Goal: Communication & Community: Answer question/provide support

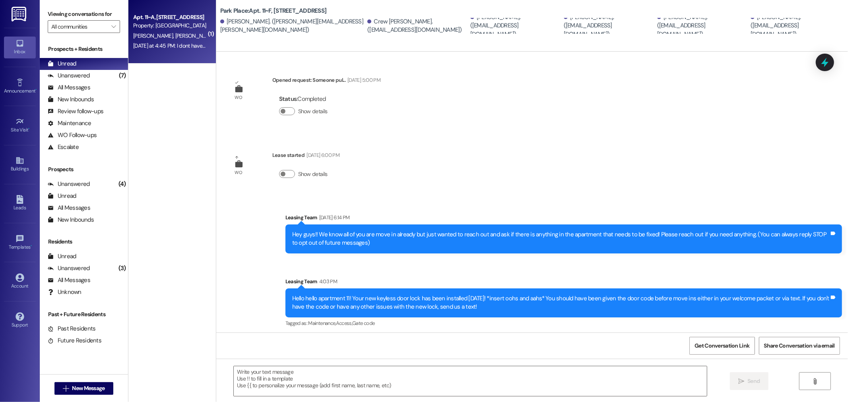
scroll to position [69, 0]
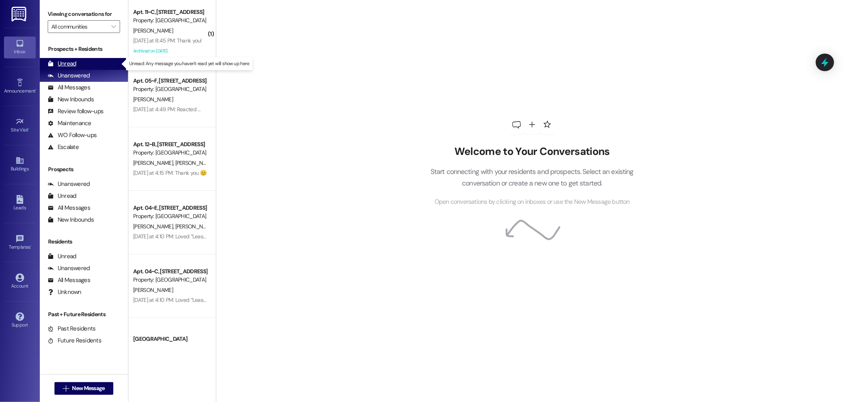
click at [96, 62] on div "Unread (0)" at bounding box center [84, 64] width 88 height 12
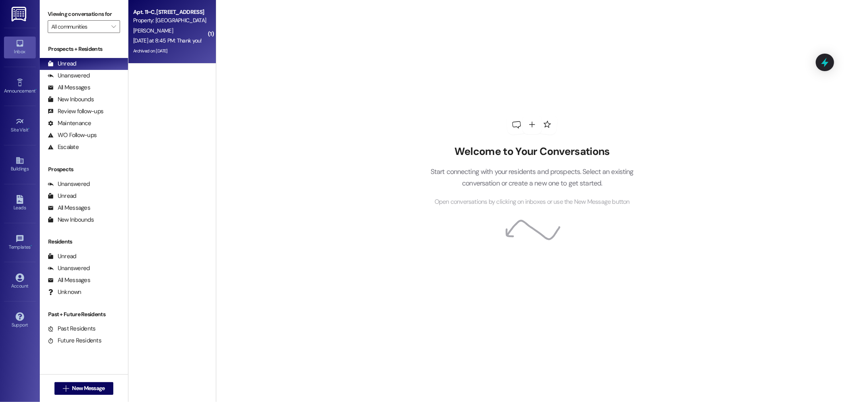
click at [166, 43] on div "[DATE] at 8:45 PM: Thank you! [DATE] at 8:45 PM: Thank you!" at bounding box center [167, 40] width 69 height 7
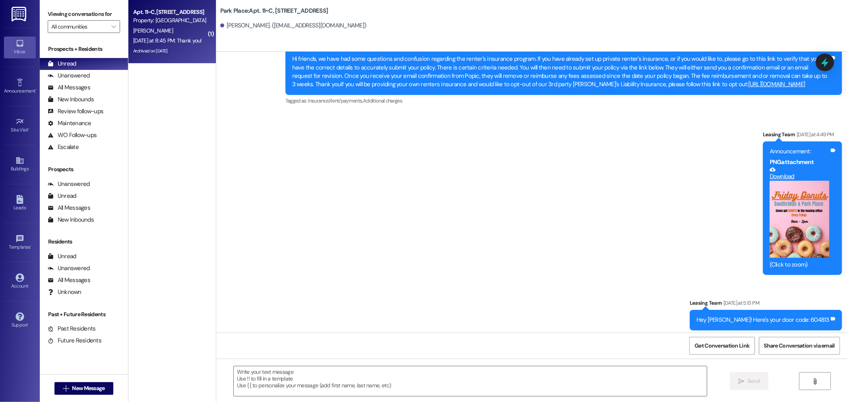
scroll to position [26600, 0]
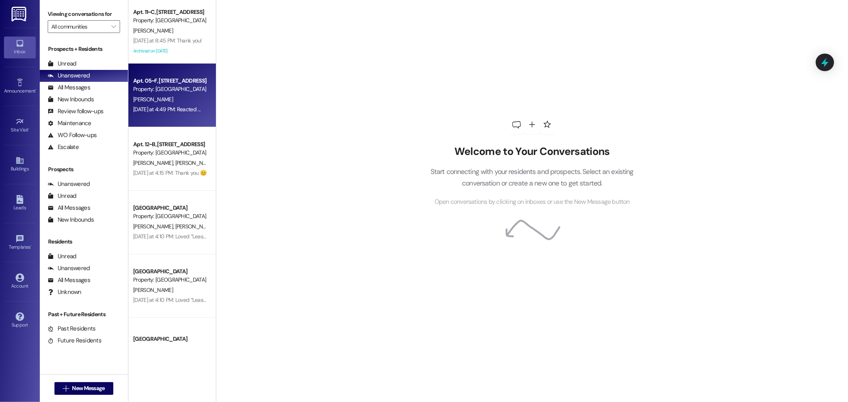
click at [163, 98] on div "[PERSON_NAME]" at bounding box center [169, 100] width 75 height 10
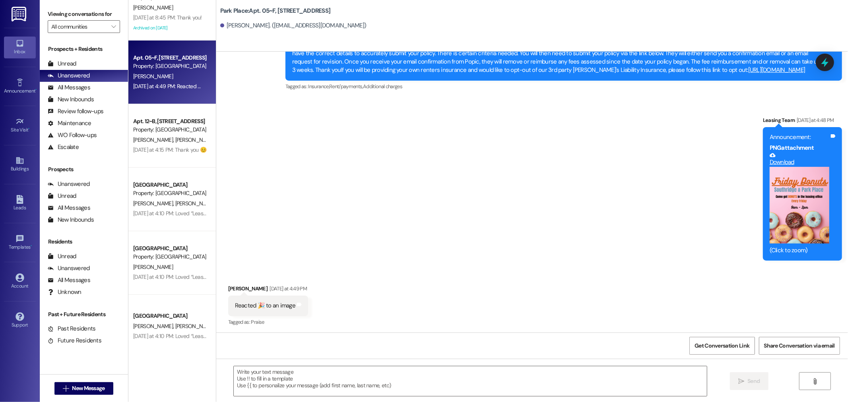
scroll to position [36, 0]
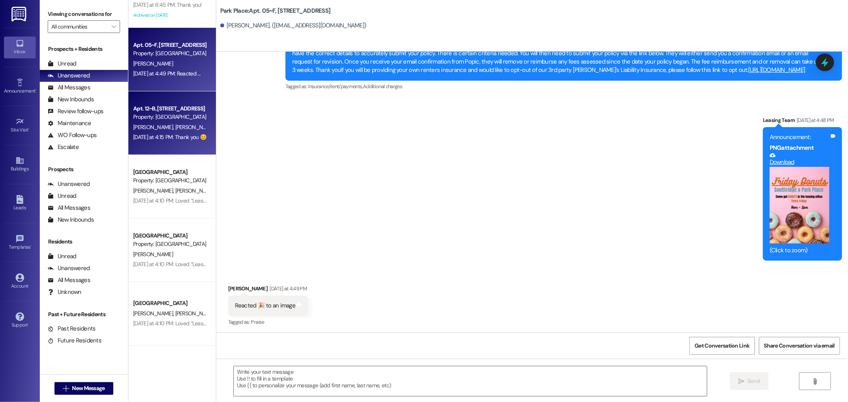
click at [168, 116] on div "Property: [GEOGRAPHIC_DATA]" at bounding box center [170, 117] width 74 height 8
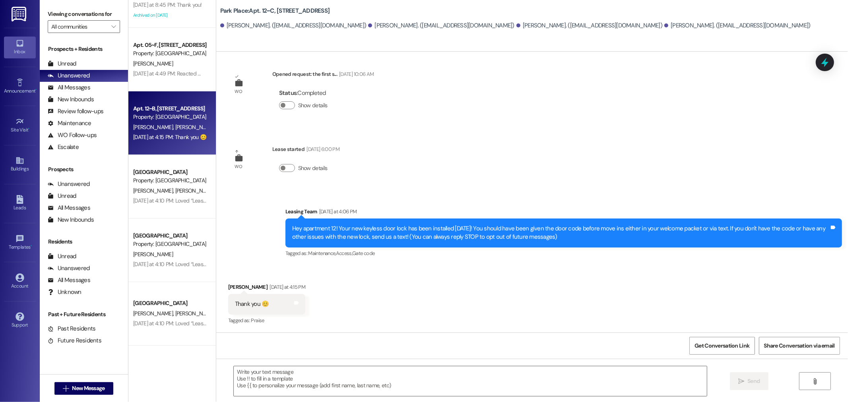
scroll to position [6, 0]
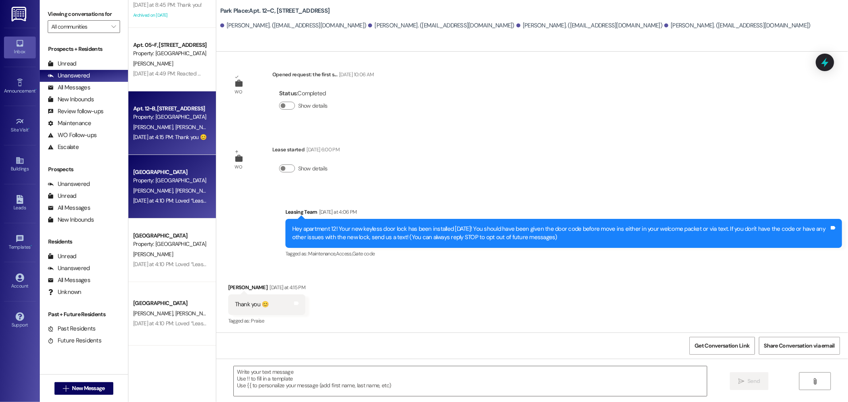
click at [176, 172] on div "[GEOGRAPHIC_DATA]" at bounding box center [170, 172] width 74 height 8
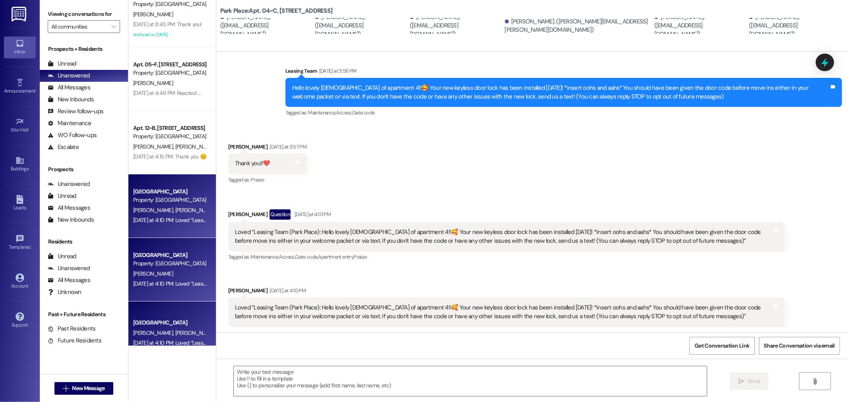
scroll to position [0, 0]
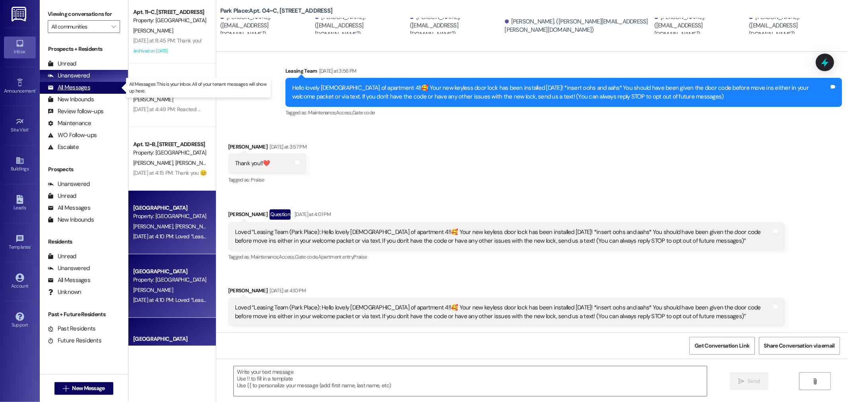
click at [84, 89] on div "All Messages" at bounding box center [69, 87] width 43 height 8
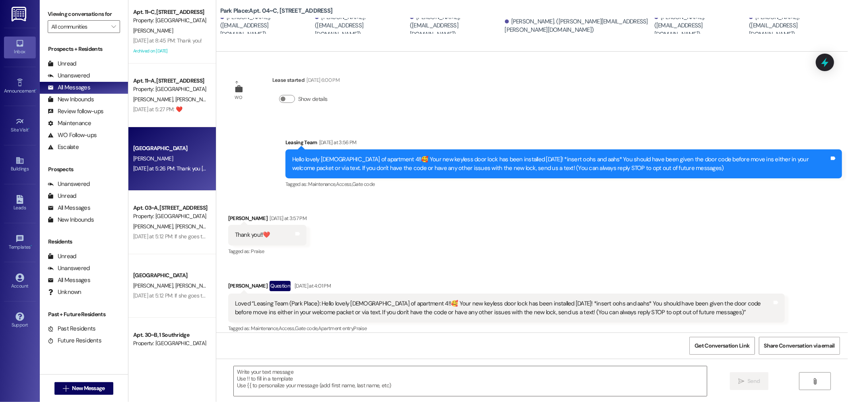
scroll to position [72, 0]
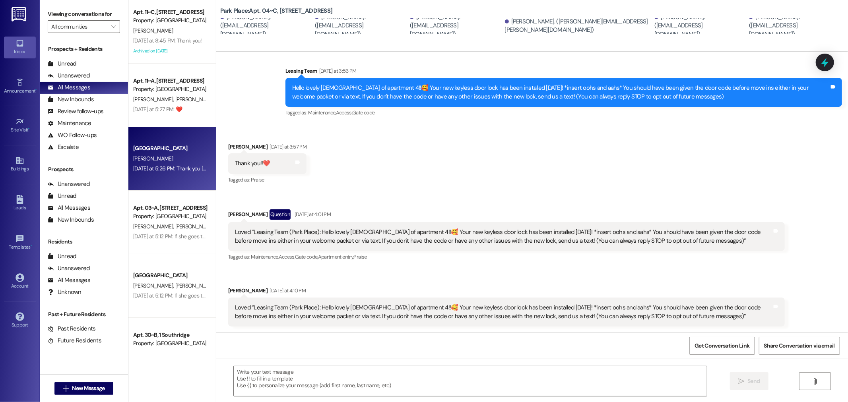
click at [180, 157] on div "J. Thornton" at bounding box center [169, 159] width 75 height 10
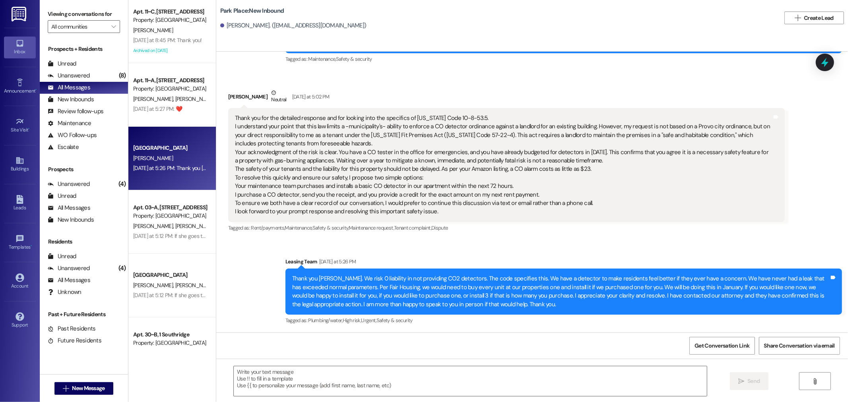
scroll to position [0, 0]
click at [103, 78] on div "Unanswered (8)" at bounding box center [84, 76] width 88 height 12
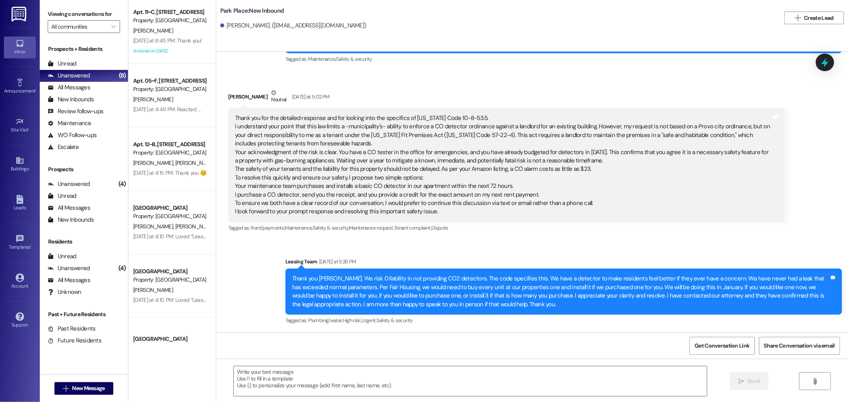
scroll to position [1948, 0]
click at [90, 62] on div "Unread (0)" at bounding box center [84, 64] width 88 height 12
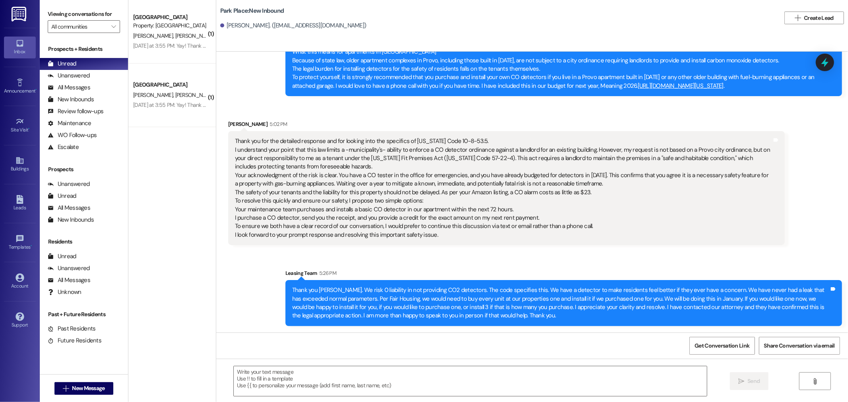
scroll to position [1859, 0]
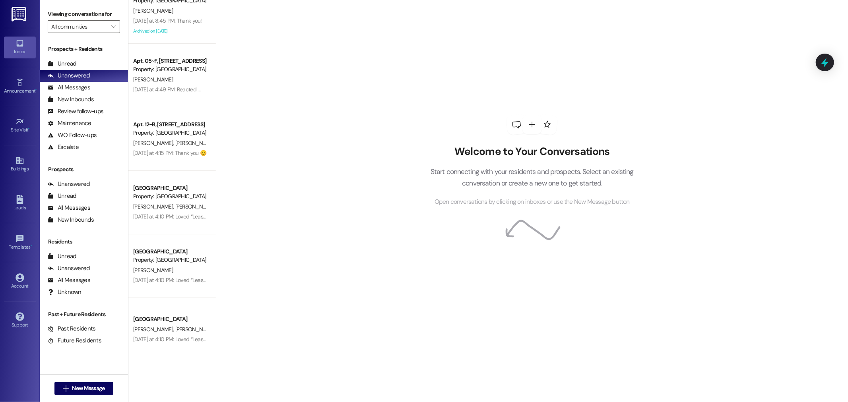
scroll to position [36, 0]
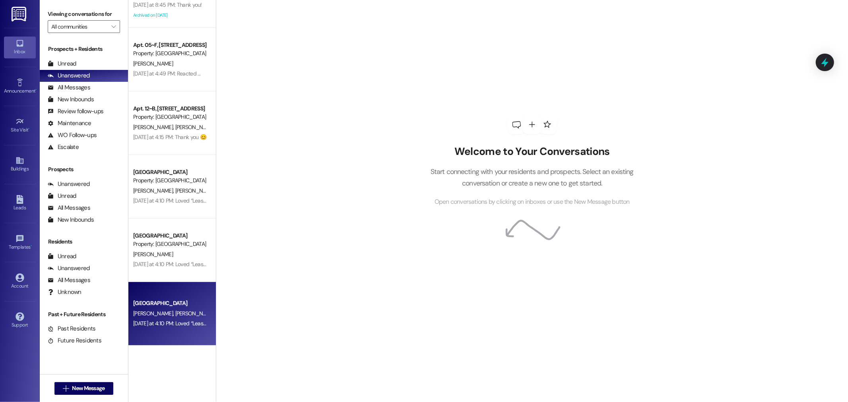
click at [167, 318] on div "M. Bailey F. Shaw" at bounding box center [169, 314] width 75 height 10
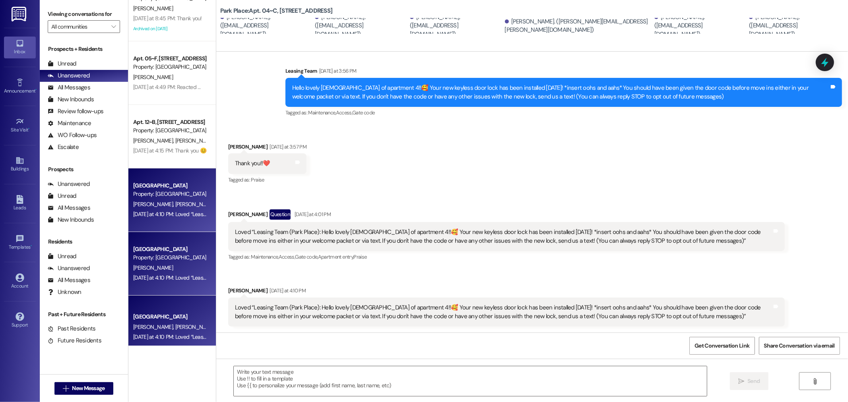
scroll to position [0, 0]
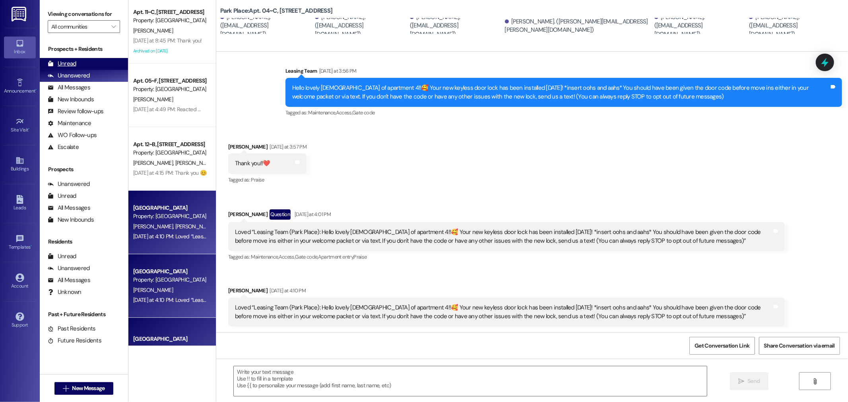
click at [78, 62] on div "Unread (0)" at bounding box center [84, 64] width 88 height 12
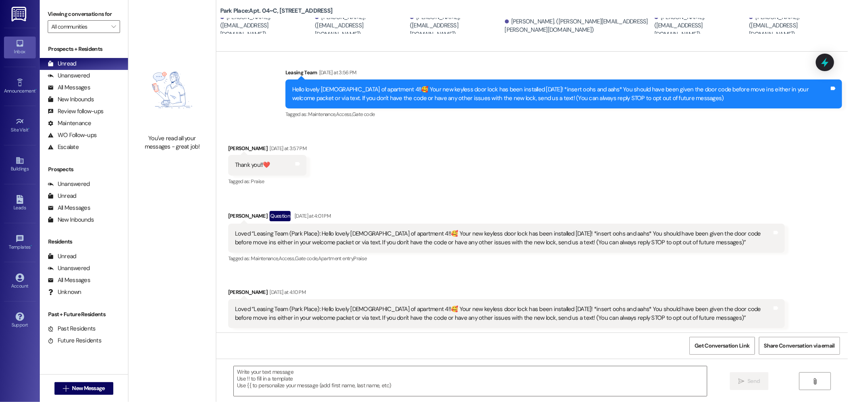
scroll to position [72, 0]
